Goal: Transaction & Acquisition: Purchase product/service

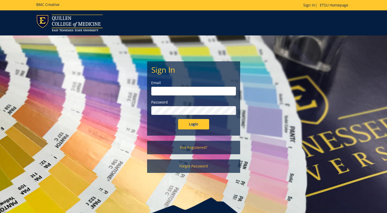
click at [182, 93] on input "email" at bounding box center [193, 91] width 85 height 9
click at [280, 69] on div "Sign In Email Password Login Not Registered? Forgot Password" at bounding box center [193, 106] width 303 height 143
click at [192, 147] on link "Not Registered?" at bounding box center [193, 147] width 93 height 13
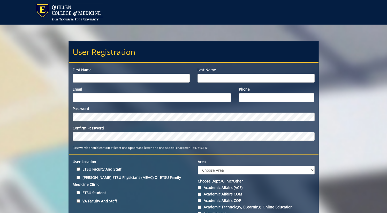
scroll to position [61, 0]
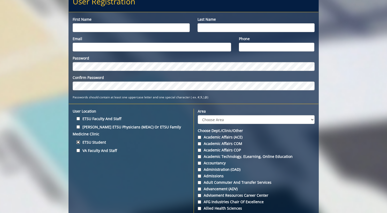
click at [77, 140] on input "ETSU Student" at bounding box center [78, 141] width 3 height 3
checkbox input "true"
click at [121, 31] on input "First name" at bounding box center [131, 27] width 117 height 9
click at [122, 30] on input "First name" at bounding box center [131, 27] width 117 height 9
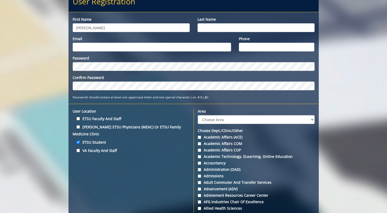
type input "[PERSON_NAME]"
type input "Ormsby"
type input "ormsbyj@etsu.edu"
click at [245, 48] on input "51-7614006" at bounding box center [277, 47] width 76 height 9
click at [256, 47] on input "510-7614006" at bounding box center [277, 47] width 76 height 9
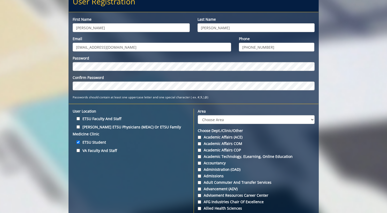
type input "510-761-4006"
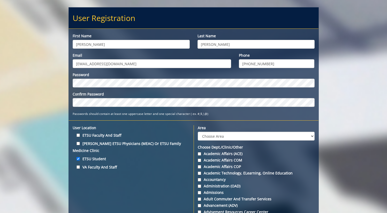
scroll to position [16, 0]
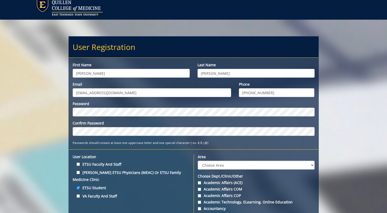
click at [105, 107] on div "Password" at bounding box center [194, 108] width 242 height 15
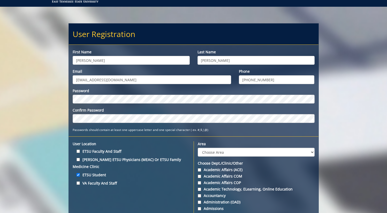
scroll to position [29, 0]
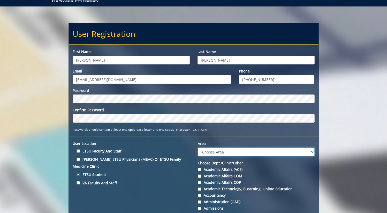
click at [230, 153] on select "Choose Area Administration Advancement (ADM) BucSports Business & Finance Clemm…" at bounding box center [256, 151] width 117 height 9
select select "3"
click at [198, 147] on select "Choose Area Administration Advancement (ADM) BucSports Business & Finance Clemm…" at bounding box center [256, 151] width 117 height 9
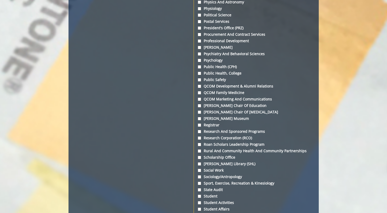
scroll to position [1597, 0]
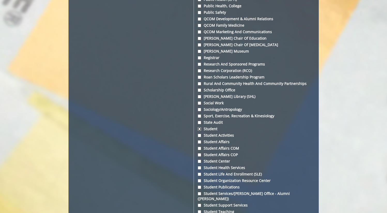
click at [199, 131] on input "Student" at bounding box center [199, 128] width 3 height 3
checkbox input "true"
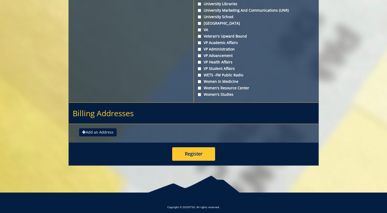
scroll to position [1937, 0]
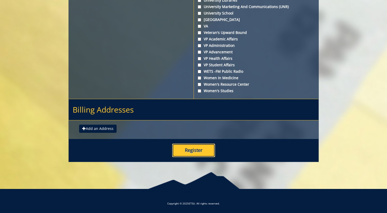
click at [194, 151] on button "Register" at bounding box center [193, 150] width 43 height 13
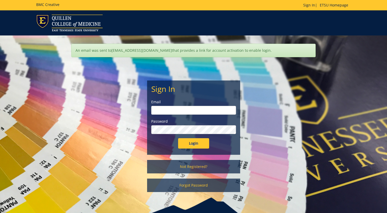
click at [175, 109] on input "email" at bounding box center [193, 110] width 85 height 9
click at [183, 114] on input "email" at bounding box center [193, 110] width 85 height 9
type input "[EMAIL_ADDRESS][DOMAIN_NAME]"
click at [178, 138] on input "Login" at bounding box center [193, 143] width 31 height 10
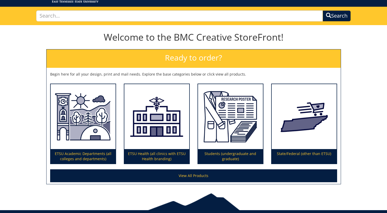
scroll to position [38, 0]
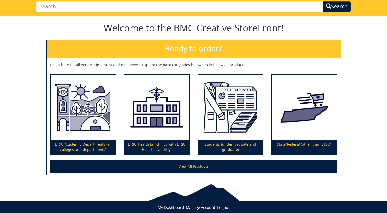
click at [29, 142] on div "Welcome to the BMC Creative StoreFront! Ready to order? Begin here for all your…" at bounding box center [193, 97] width 387 height 158
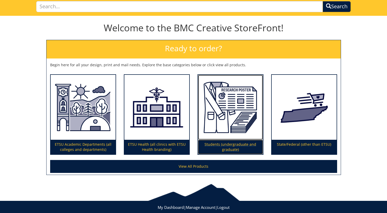
click at [239, 141] on p "Students (undergraduate and graduate)" at bounding box center [230, 147] width 65 height 14
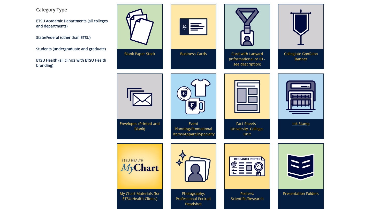
scroll to position [82, 0]
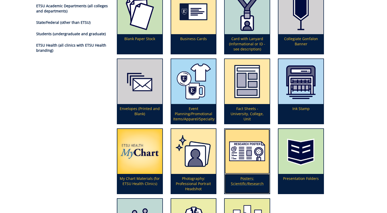
click at [257, 184] on p "Posters: Scientific/Research" at bounding box center [247, 184] width 45 height 20
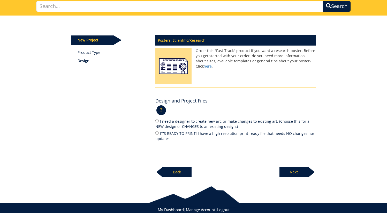
scroll to position [40, 0]
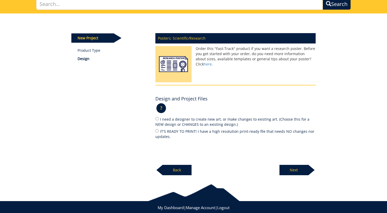
click at [155, 131] on div "Posters: Scientific/Research Order this "Fast-Track" product if you want a rese…" at bounding box center [236, 102] width 168 height 145
click at [157, 130] on input "IT'S READY TO PRINT! I have a high resolution print-ready file that needs NO ch…" at bounding box center [156, 130] width 3 height 3
radio input "true"
click at [296, 171] on p "Next" at bounding box center [294, 170] width 29 height 10
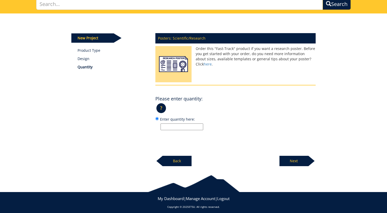
click at [188, 128] on input "Enter quantity here:" at bounding box center [182, 126] width 43 height 7
type input "1"
click at [299, 163] on p "Next" at bounding box center [294, 161] width 29 height 10
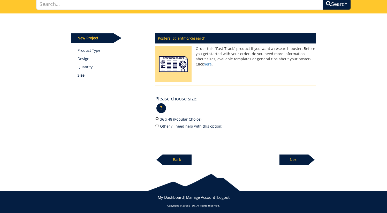
click at [156, 119] on input "36 x 48 (Popular Choice)" at bounding box center [156, 118] width 3 height 3
radio input "true"
click at [298, 159] on p "Next" at bounding box center [294, 159] width 29 height 10
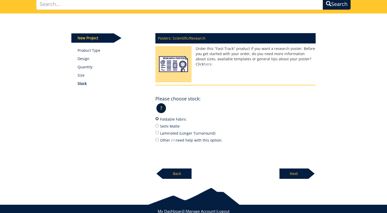
click at [156, 119] on input "Foldable Fabric" at bounding box center [156, 118] width 3 height 3
radio input "true"
click at [157, 125] on input "Semi Matte" at bounding box center [156, 125] width 3 height 3
radio input "true"
click at [295, 170] on p "Next" at bounding box center [294, 173] width 29 height 10
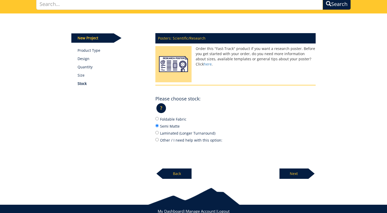
scroll to position [36, 0]
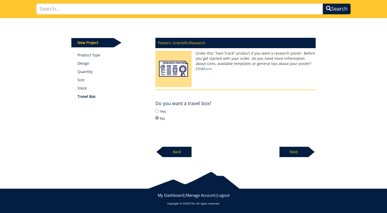
click at [158, 117] on input "No" at bounding box center [156, 117] width 3 height 3
radio input "true"
click at [299, 149] on p "Next" at bounding box center [294, 152] width 29 height 10
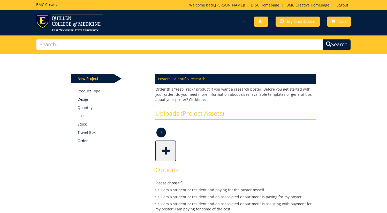
click at [159, 148] on span at bounding box center [166, 150] width 21 height 18
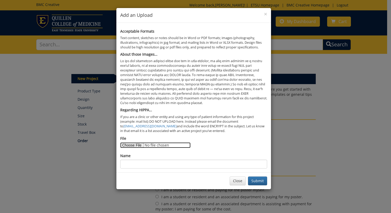
click at [134, 145] on input "File" at bounding box center [155, 145] width 70 height 6
type input "C:\fakepath\Minimal TBI Poster V2 (2).pdf"
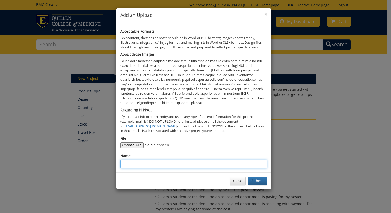
click at [191, 163] on input "Name" at bounding box center [193, 164] width 147 height 9
type input "Minimal TBI"
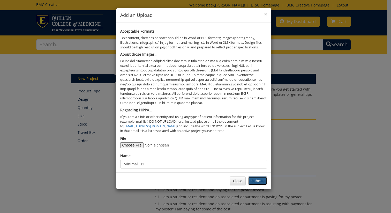
click at [262, 181] on button "Submit" at bounding box center [257, 180] width 19 height 9
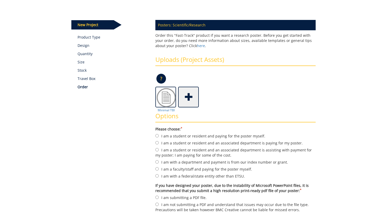
scroll to position [57, 0]
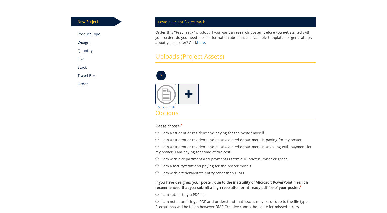
click at [159, 161] on form "Please choose: * I am a student or resident and paying for the poster myself. I…" at bounding box center [235, 181] width 160 height 116
click at [157, 159] on input "I am with a department and payment is from our index number or grant." at bounding box center [156, 158] width 3 height 3
radio input "true"
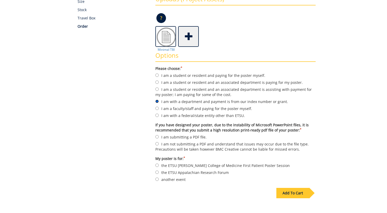
scroll to position [117, 0]
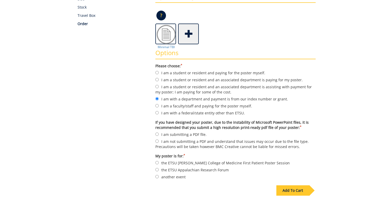
click at [293, 188] on div "Add To Cart" at bounding box center [293, 190] width 33 height 10
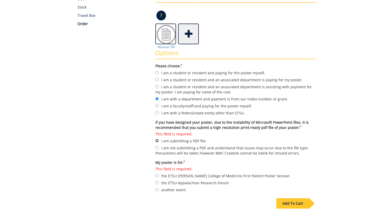
click at [157, 141] on input "This field is required. I am submitting a PDF file." at bounding box center [156, 140] width 3 height 3
radio input "true"
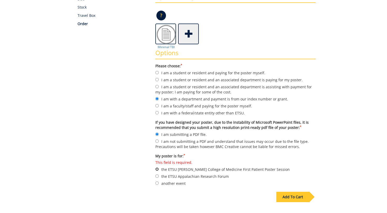
click at [156, 168] on input "This field is required. the ETSU Quillen College of Medicine First Patient Post…" at bounding box center [156, 168] width 3 height 3
radio input "true"
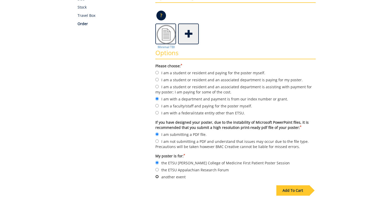
click at [157, 177] on input "another event" at bounding box center [156, 176] width 3 height 3
radio input "true"
click at [292, 195] on div "Add To Cart" at bounding box center [194, 201] width 252 height 41
click at [292, 190] on div "Add To Cart" at bounding box center [293, 190] width 33 height 10
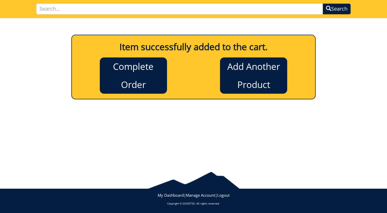
scroll to position [36, 0]
click at [151, 84] on link "Complete Order" at bounding box center [133, 75] width 67 height 36
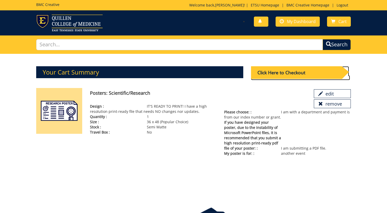
click at [310, 73] on div "Click Here to Checkout" at bounding box center [296, 72] width 91 height 13
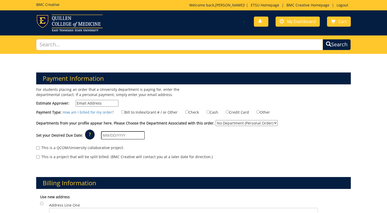
click at [89, 102] on input "Estimate Approver:" at bounding box center [97, 103] width 43 height 7
type input "o"
type input "[EMAIL_ADDRESS][DOMAIN_NAME]"
click at [37, 148] on input "This is a QCOM/University collaborative project." at bounding box center [37, 147] width 3 height 3
checkbox input "true"
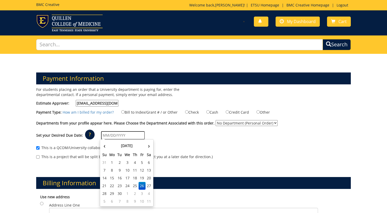
click at [127, 137] on input "text" at bounding box center [123, 135] width 44 height 8
click at [136, 191] on td "2" at bounding box center [134, 194] width 7 height 8
type input "[DATE]"
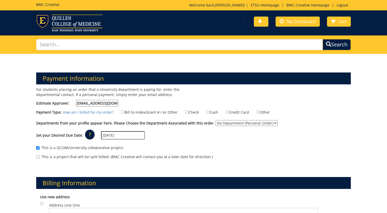
click at [248, 122] on select "No Department (Personal Order) Student" at bounding box center [247, 123] width 62 height 6
select select "206"
click at [216, 120] on select "No Department (Personal Order) Student" at bounding box center [247, 123] width 62 height 6
click at [121, 113] on input "Bill to Index/Grant # / or Other" at bounding box center [122, 111] width 3 height 3
radio input "true"
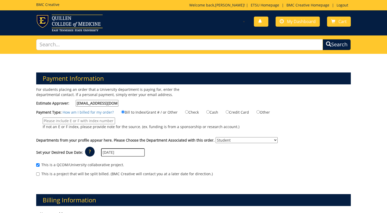
click at [62, 121] on input "If not an E or F index, please provide note for the source. (ex. funding is fro…" at bounding box center [79, 120] width 72 height 7
paste input "E31570"
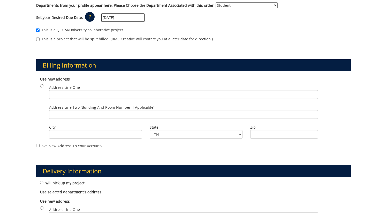
scroll to position [158, 0]
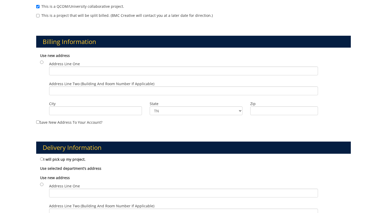
type input "E31570"
click at [73, 76] on div "Address Line One" at bounding box center [183, 69] width 277 height 20
click at [69, 73] on input "Address Line One" at bounding box center [183, 70] width 269 height 9
click at [41, 61] on input "radio" at bounding box center [41, 62] width 3 height 3
radio input "true"
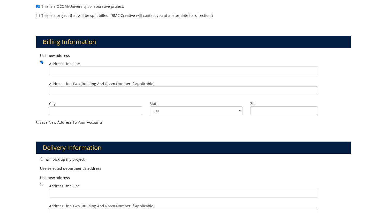
click at [38, 122] on input "Save new address to your account?" at bounding box center [37, 121] width 3 height 3
checkbox input "true"
click at [68, 70] on input "Address Line One" at bounding box center [183, 70] width 269 height 9
paste input "178 Maple Ave, Mountain Home, TN 37684"
click at [68, 111] on input "City" at bounding box center [95, 110] width 93 height 9
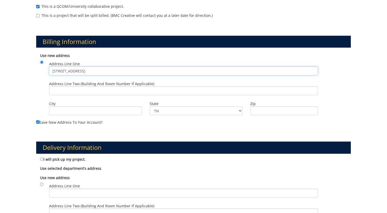
click at [82, 71] on input "178 Maple Ave, Mountain Home, TN 37684" at bounding box center [183, 70] width 269 height 9
drag, startPoint x: 77, startPoint y: 72, endPoint x: 169, endPoint y: 72, distance: 91.3
click at [169, 72] on input "178 Maple Ave, Mountain Home, TN 37684" at bounding box center [183, 70] width 269 height 9
type input "178 Maple Ave"
click at [65, 108] on input "City" at bounding box center [95, 110] width 93 height 9
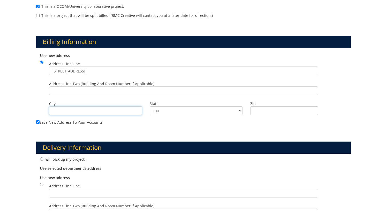
paste input ", Mountain Home, TN 37684"
click at [94, 110] on input ", Mountain Home, TN 37684" at bounding box center [95, 110] width 93 height 9
type input ", Mountain Home, TN"
click at [272, 110] on input "Zip" at bounding box center [284, 110] width 68 height 9
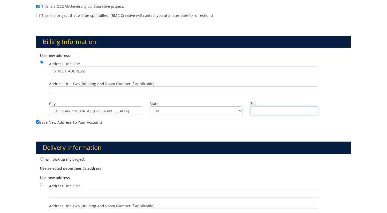
paste input "37684"
type input "37684"
click at [109, 114] on input ", Mountain Home, TN" at bounding box center [95, 110] width 93 height 9
type input "Mountain Home"
click at [41, 159] on input "I will pick up my project." at bounding box center [41, 158] width 3 height 3
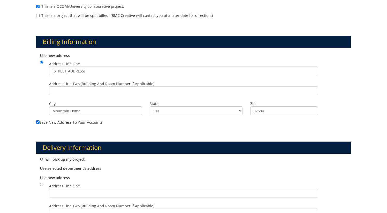
radio input "true"
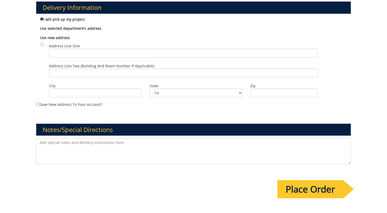
scroll to position [299, 0]
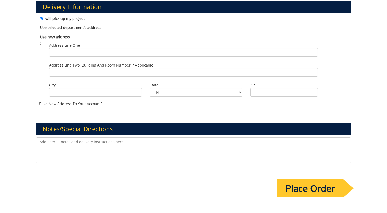
click at [327, 185] on input "Place Order" at bounding box center [311, 188] width 66 height 18
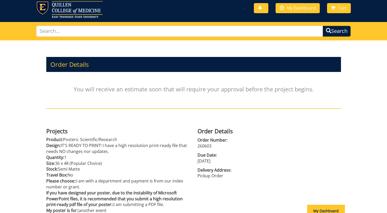
scroll to position [68, 0]
